Goal: Transaction & Acquisition: Purchase product/service

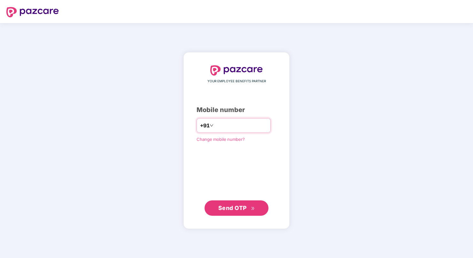
click at [215, 127] on input "number" at bounding box center [241, 125] width 52 height 10
click at [215, 121] on input "**********" at bounding box center [241, 125] width 52 height 10
type input "**********"
click at [238, 206] on span "Send OTP" at bounding box center [232, 207] width 28 height 7
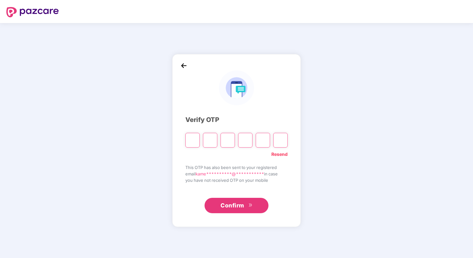
type input "*"
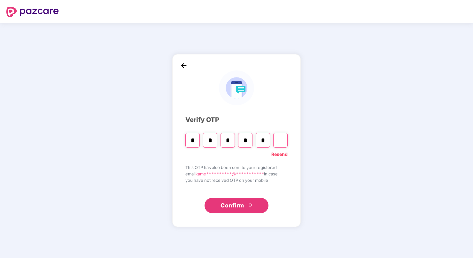
type input "*"
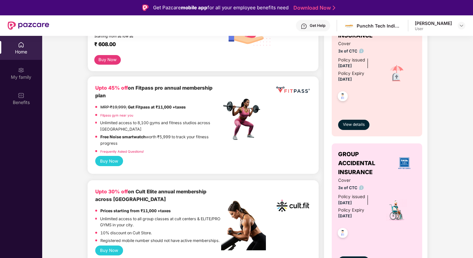
scroll to position [78, 0]
click at [112, 159] on button "Buy Now" at bounding box center [109, 161] width 28 height 10
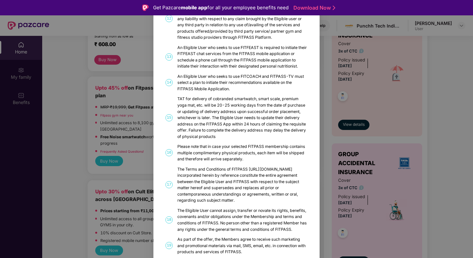
scroll to position [316, 0]
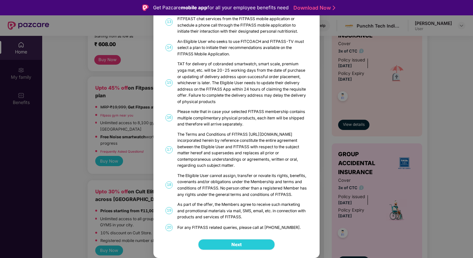
click at [238, 246] on span "Next" at bounding box center [236, 244] width 10 height 7
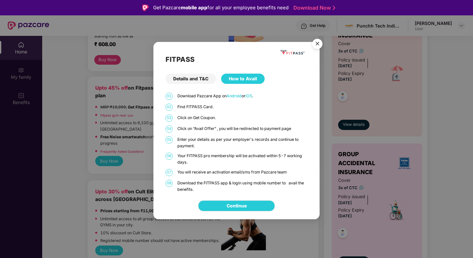
scroll to position [0, 0]
click at [319, 46] on img "Close" at bounding box center [317, 45] width 18 height 18
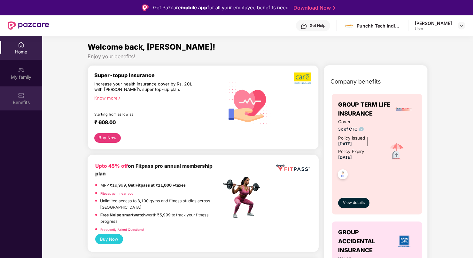
click at [20, 100] on div "Benefits" at bounding box center [21, 102] width 42 height 6
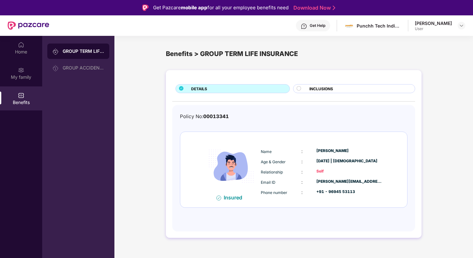
click at [334, 88] on div "INCLUSIONS" at bounding box center [358, 89] width 105 height 7
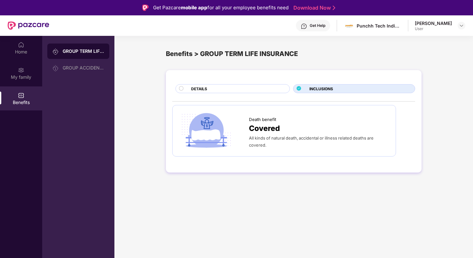
click at [267, 91] on div "DETAILS" at bounding box center [237, 89] width 98 height 7
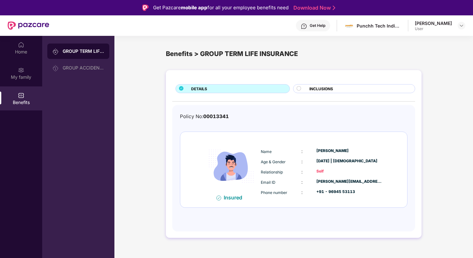
click at [439, 22] on div "[PERSON_NAME]" at bounding box center [433, 23] width 37 height 6
click at [461, 24] on img at bounding box center [461, 25] width 5 height 5
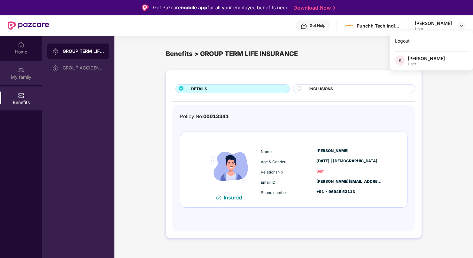
click at [26, 78] on div "My family" at bounding box center [21, 77] width 42 height 6
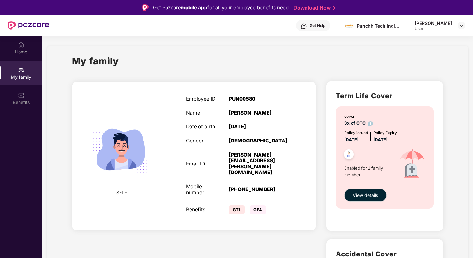
click at [255, 205] on span "GPA" at bounding box center [258, 209] width 16 height 9
click at [25, 52] on div "Home" at bounding box center [21, 52] width 42 height 6
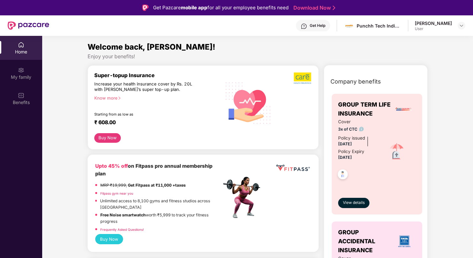
click at [106, 139] on button "Buy Now" at bounding box center [107, 138] width 27 height 10
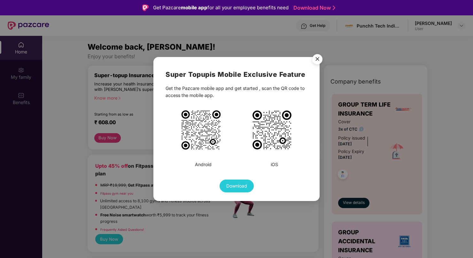
click at [316, 58] on img "Close" at bounding box center [317, 60] width 18 height 18
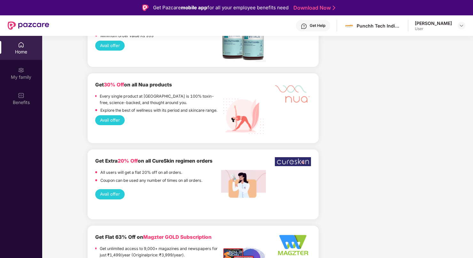
scroll to position [1202, 0]
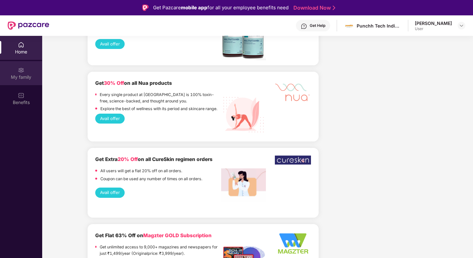
click at [20, 77] on div "My family" at bounding box center [21, 77] width 42 height 6
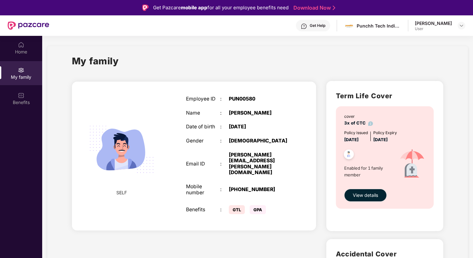
click at [260, 205] on span "GPA" at bounding box center [258, 209] width 16 height 9
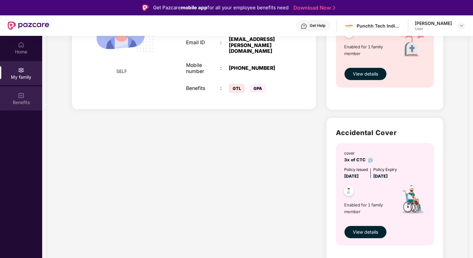
click at [24, 86] on div "Benefits" at bounding box center [21, 98] width 42 height 24
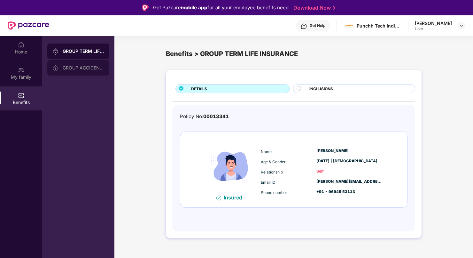
click at [85, 61] on div "GROUP ACCIDENTAL INSURANCE" at bounding box center [78, 67] width 62 height 15
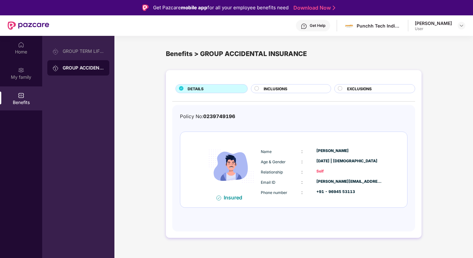
click at [257, 88] on circle at bounding box center [257, 88] width 4 height 4
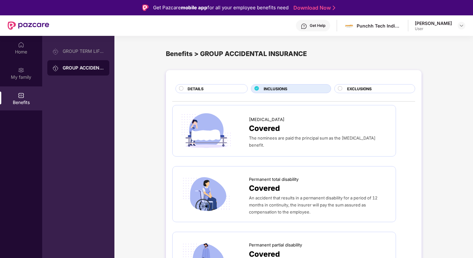
click at [357, 91] on span "EXCLUSIONS" at bounding box center [359, 89] width 25 height 6
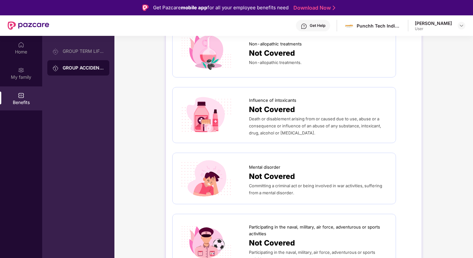
scroll to position [36, 0]
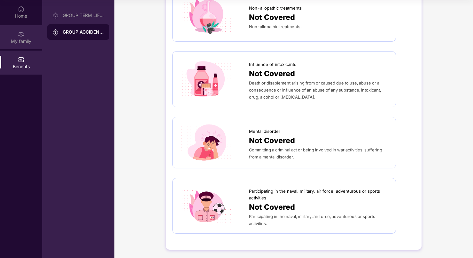
click at [23, 39] on div "My family" at bounding box center [21, 41] width 42 height 6
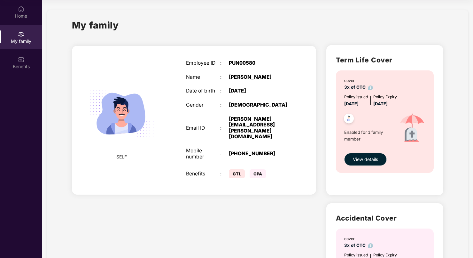
click at [257, 169] on span "GPA" at bounding box center [258, 173] width 16 height 9
click at [17, 11] on div "Home" at bounding box center [21, 12] width 42 height 24
